Goal: Find contact information: Find contact information

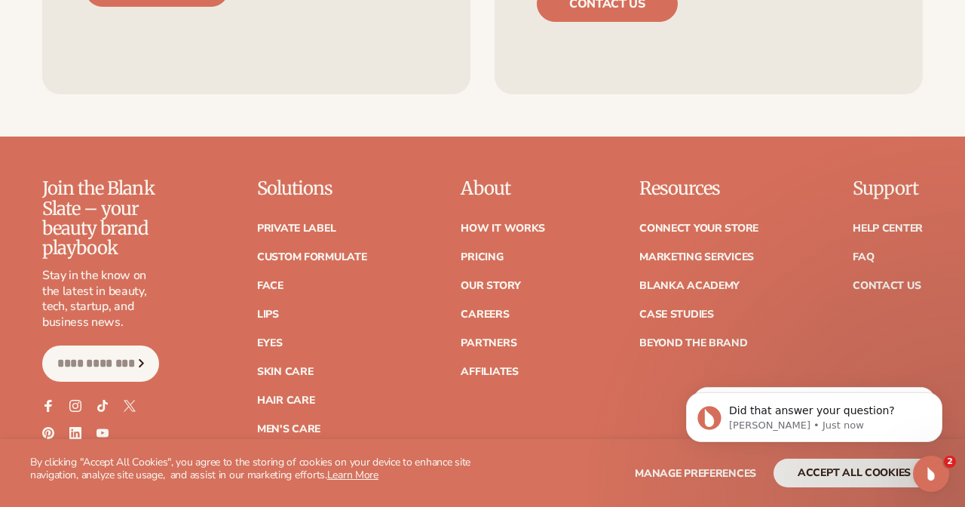
scroll to position [5823, 0]
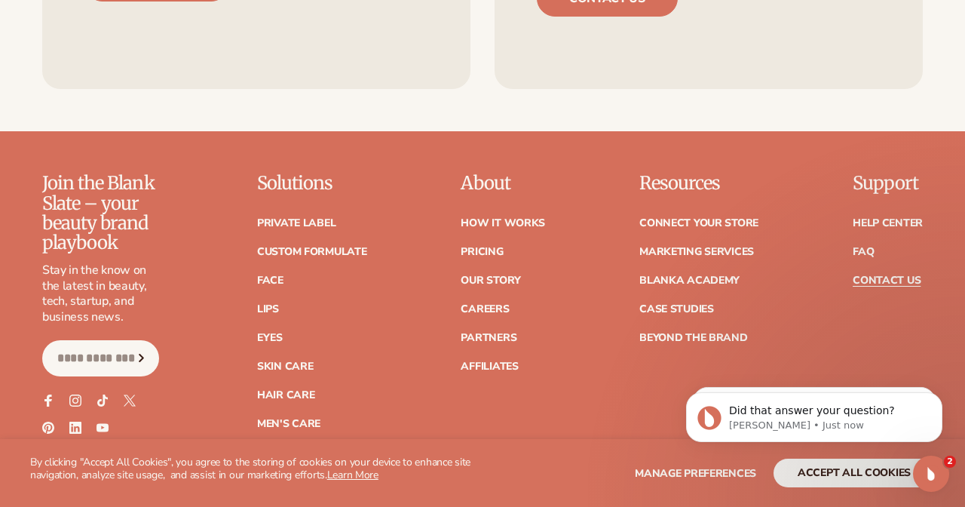
click at [910, 275] on link "Contact Us" at bounding box center [887, 280] width 68 height 11
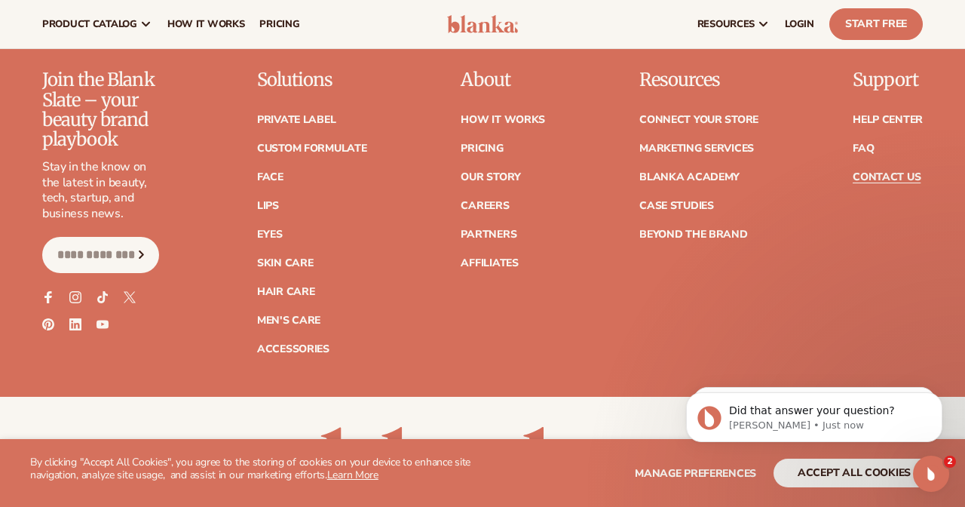
scroll to position [1331, 0]
